Goal: Information Seeking & Learning: Learn about a topic

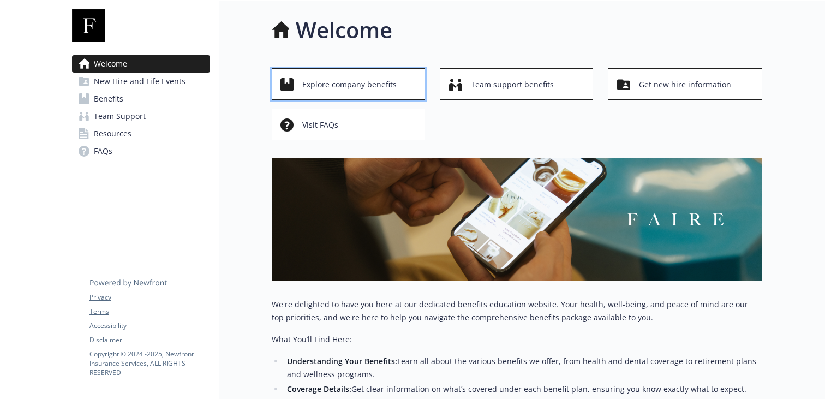
click at [403, 88] on div "Explore company benefits" at bounding box center [349, 84] width 139 height 21
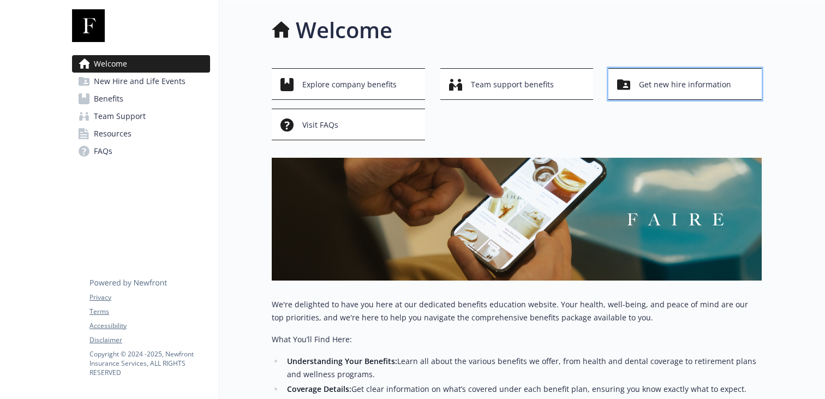
click at [697, 89] on span "Get new hire information" at bounding box center [685, 84] width 92 height 21
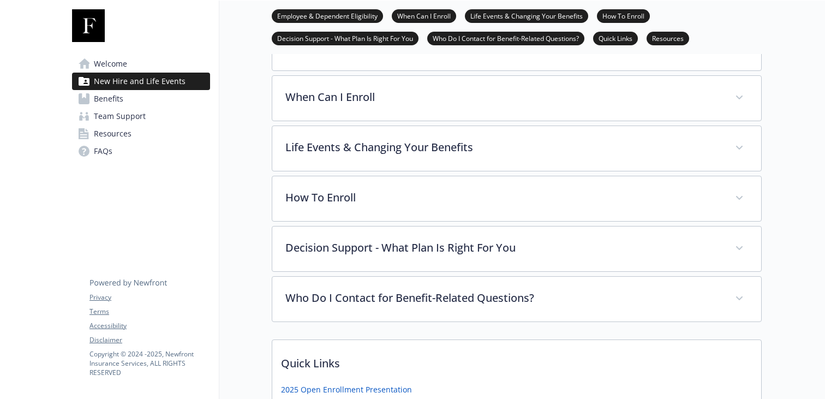
scroll to position [398, 0]
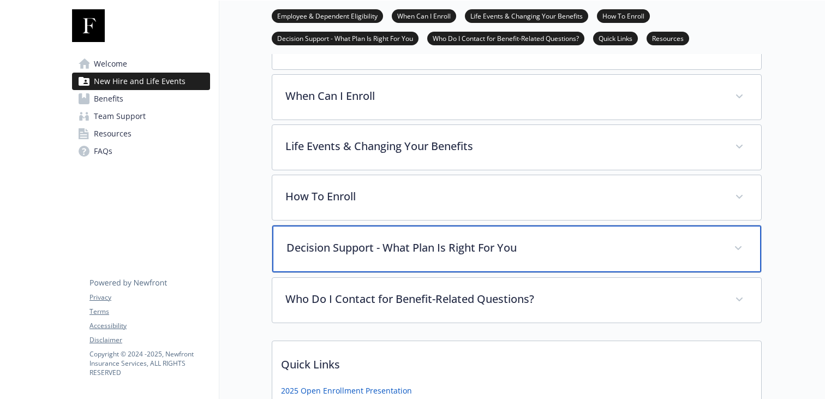
click at [423, 239] on p "Decision Support - What Plan Is Right For You" at bounding box center [503, 247] width 434 height 16
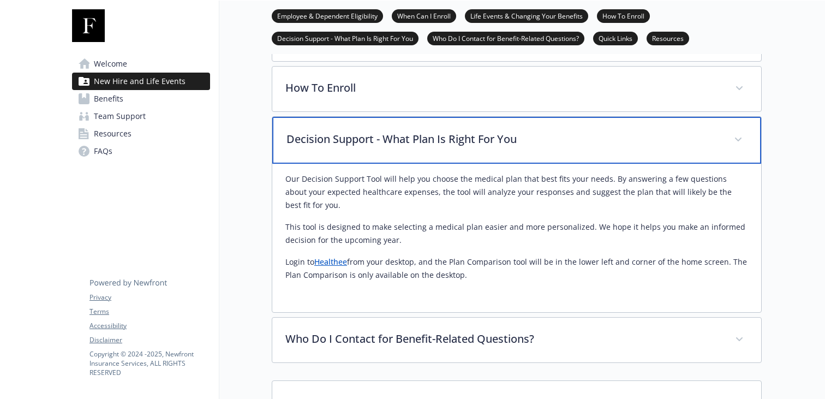
scroll to position [506, 0]
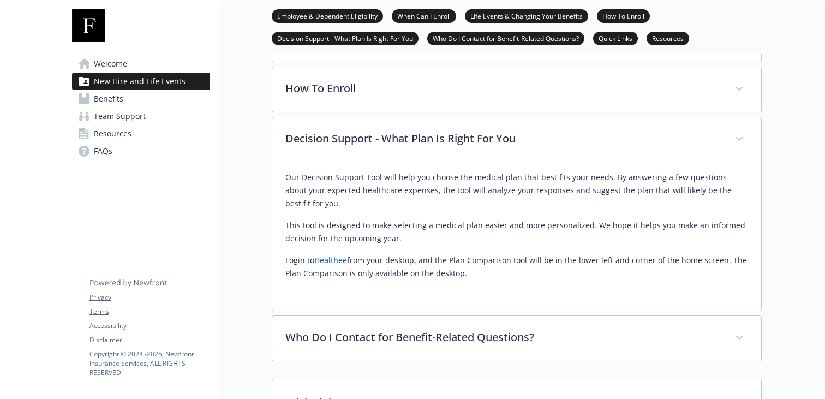
click at [333, 257] on link "Healthee" at bounding box center [330, 260] width 33 height 10
